Goal: Task Accomplishment & Management: Manage account settings

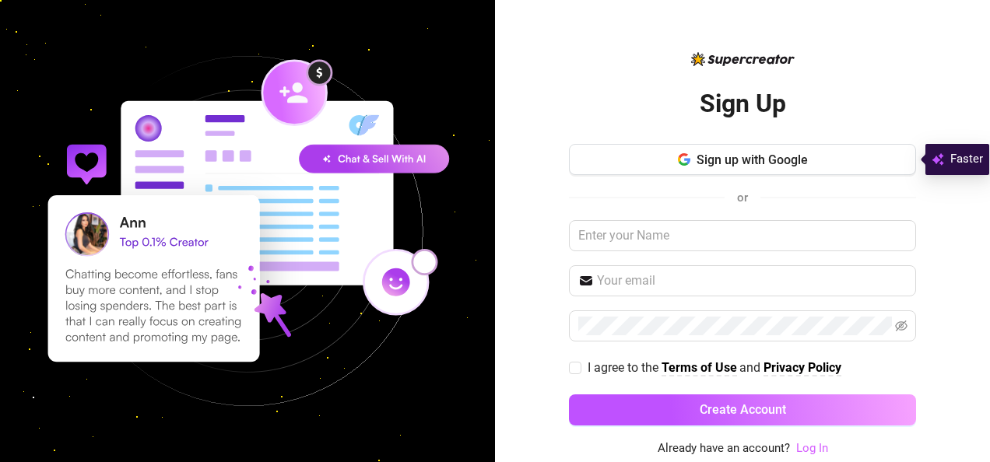
click at [810, 444] on link "Log In" at bounding box center [813, 448] width 32 height 14
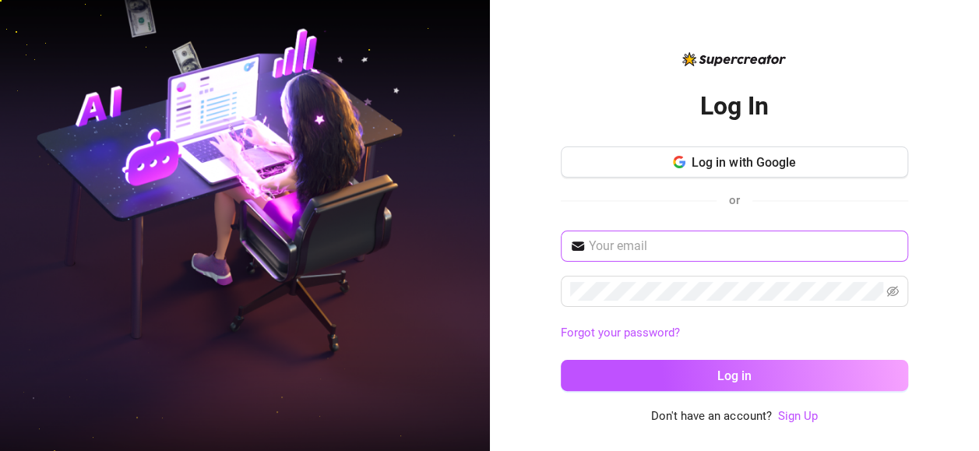
click at [663, 262] on span at bounding box center [734, 245] width 347 height 31
click at [662, 255] on input "text" at bounding box center [744, 246] width 310 height 19
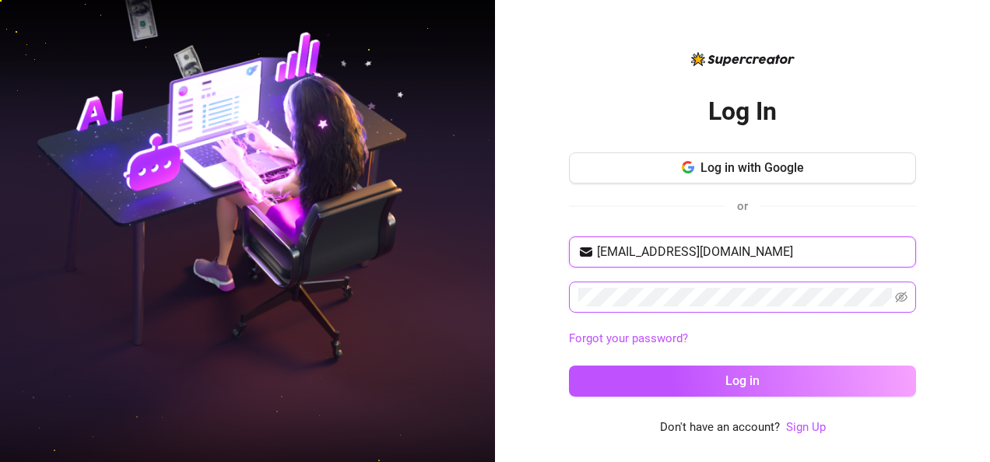
type input "maicoderong99@gmail.com"
click at [569, 366] on button "Log in" at bounding box center [742, 381] width 347 height 31
